Goal: Browse casually: Explore the website without a specific task or goal

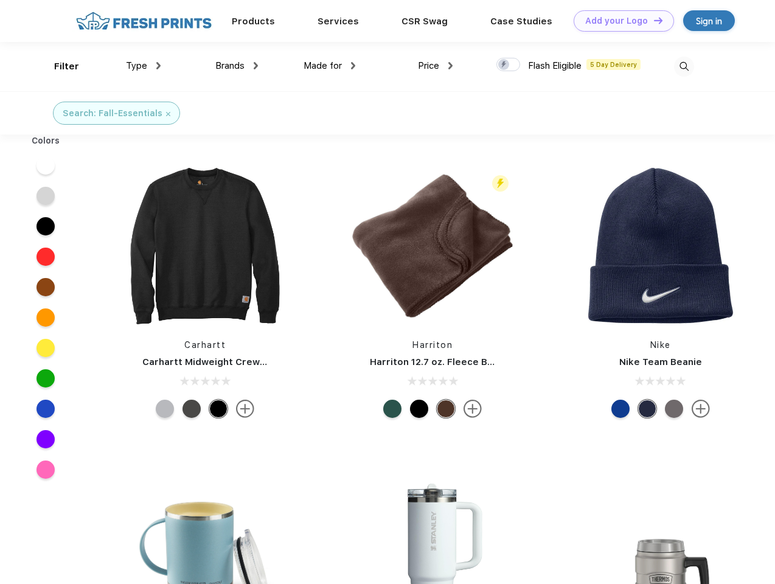
scroll to position [1, 0]
click at [619, 21] on link "Add your Logo Design Tool" at bounding box center [624, 20] width 100 height 21
click at [0, 0] on div "Design Tool" at bounding box center [0, 0] width 0 height 0
click at [653, 20] on link "Add your Logo Design Tool" at bounding box center [624, 20] width 100 height 21
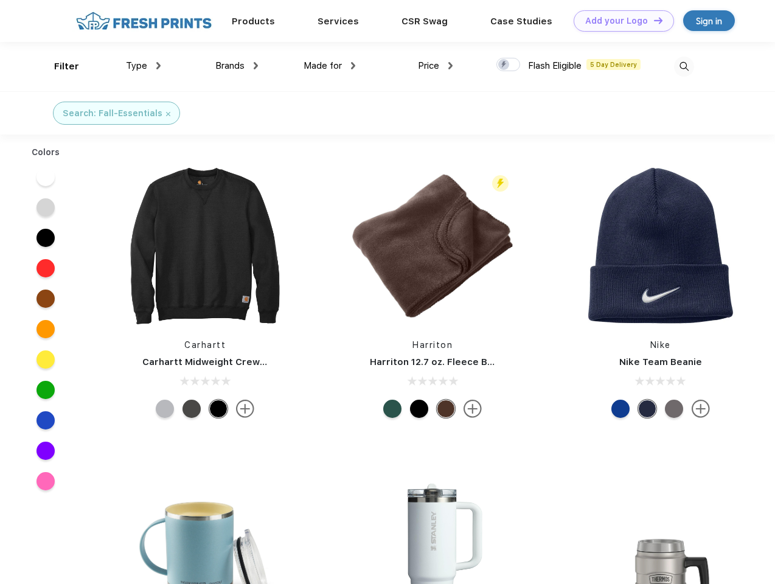
click at [58, 66] on div "Filter" at bounding box center [66, 67] width 25 height 14
click at [144, 66] on span "Type" at bounding box center [136, 65] width 21 height 11
click at [237, 66] on span "Brands" at bounding box center [229, 65] width 29 height 11
click at [330, 66] on span "Made for" at bounding box center [322, 65] width 38 height 11
click at [435, 66] on span "Price" at bounding box center [428, 65] width 21 height 11
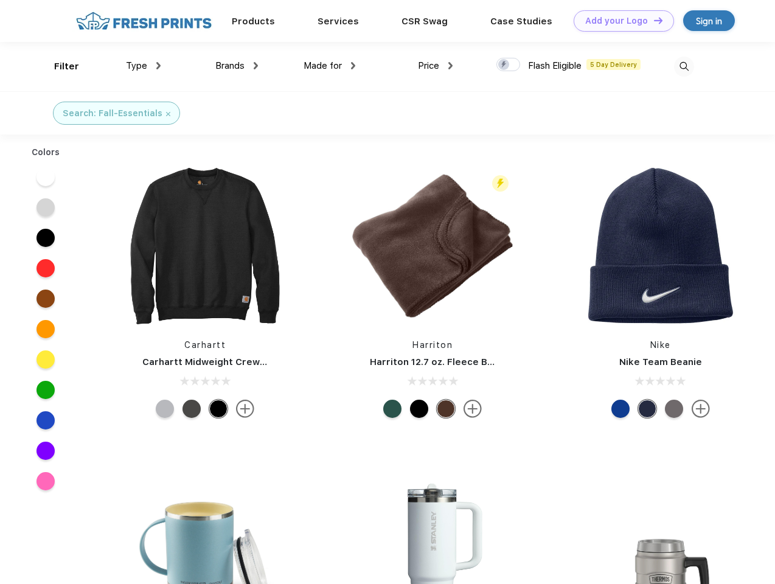
click at [508, 65] on div at bounding box center [508, 64] width 24 height 13
click at [504, 65] on input "checkbox" at bounding box center [500, 61] width 8 height 8
click at [684, 66] on img at bounding box center [684, 67] width 20 height 20
